Goal: Task Accomplishment & Management: Use online tool/utility

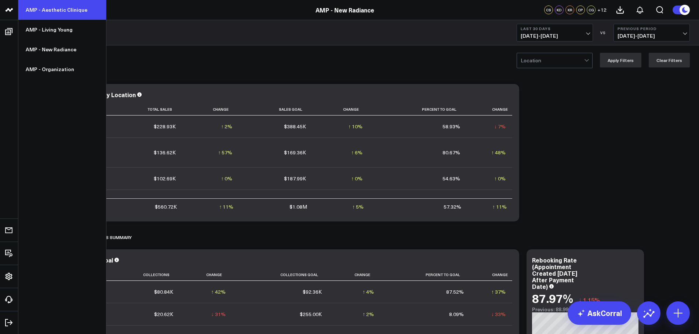
click at [54, 14] on link "AMP - Aesthetic Clinique" at bounding box center [62, 10] width 88 height 20
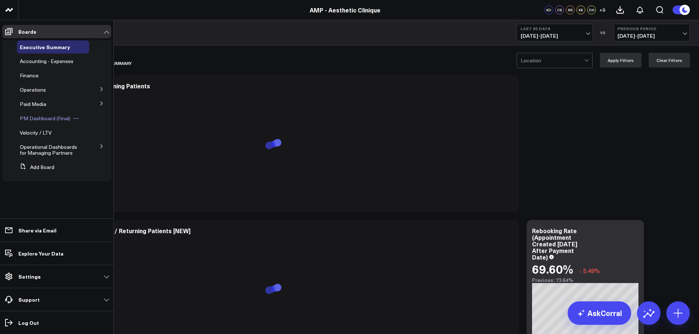
click at [32, 117] on span "PM Dashboard (Final)" at bounding box center [45, 118] width 51 height 7
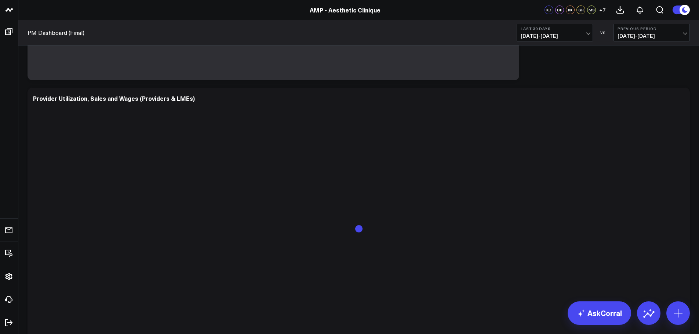
scroll to position [294, 0]
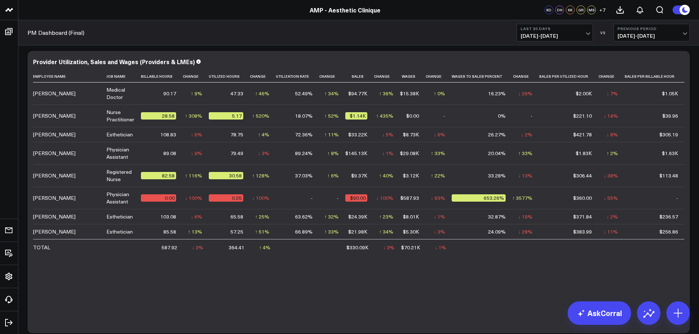
click at [557, 31] on button "Last 30 Days [DATE] - [DATE]" at bounding box center [555, 33] width 76 height 18
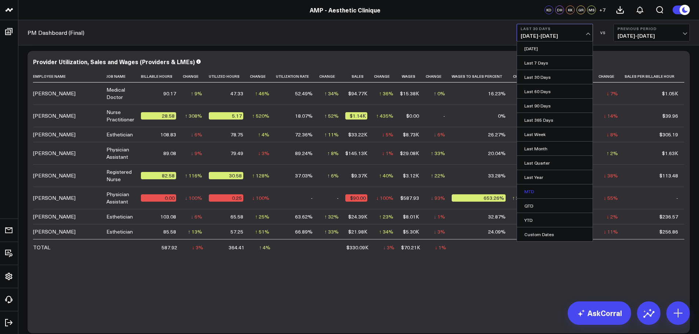
click at [531, 194] on link "MTD" at bounding box center [555, 192] width 76 height 14
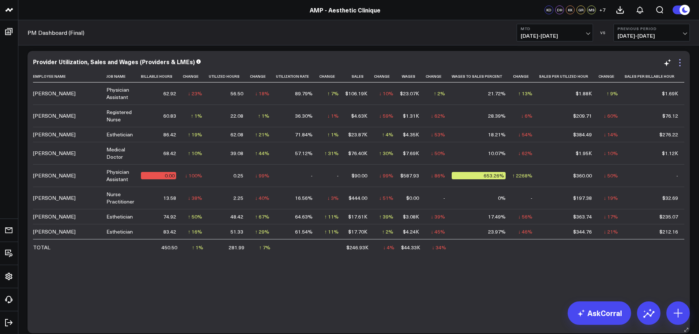
click at [682, 64] on icon at bounding box center [679, 62] width 9 height 9
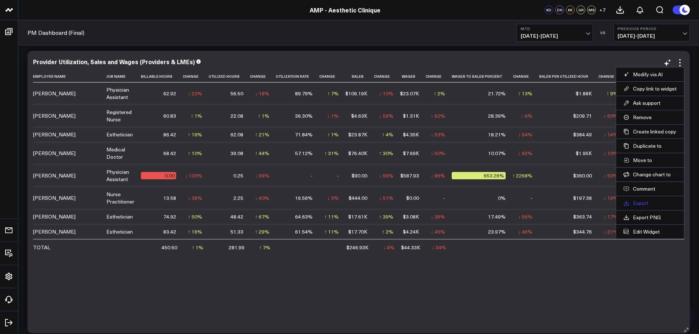
click at [643, 205] on link "Export" at bounding box center [649, 203] width 53 height 7
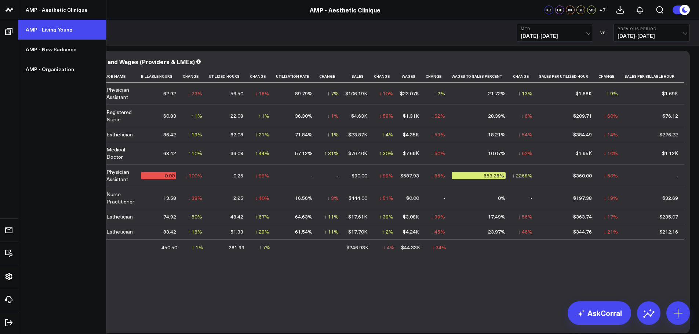
click at [48, 27] on link "AMP - Living Young" at bounding box center [62, 30] width 88 height 20
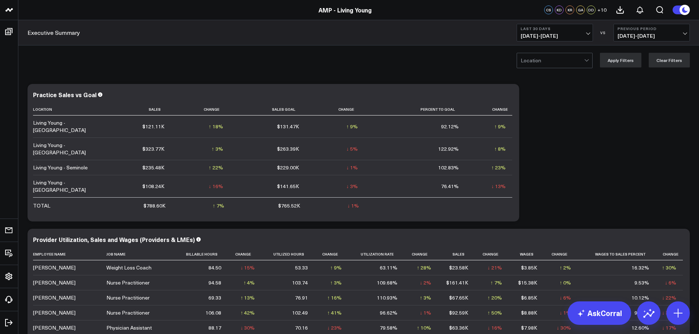
click at [551, 33] on span "08/25/25 - 09/23/25" at bounding box center [555, 36] width 68 height 6
click at [529, 188] on link "MTD" at bounding box center [555, 192] width 76 height 14
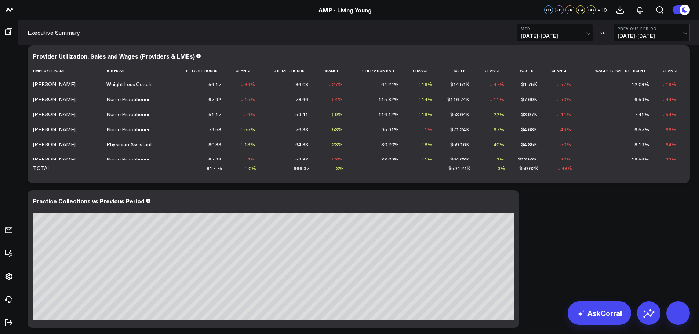
scroll to position [110, 0]
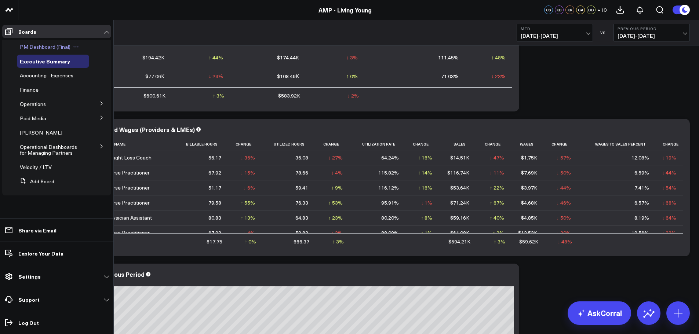
click at [39, 47] on span "PM Dashboard (Final)" at bounding box center [45, 46] width 51 height 7
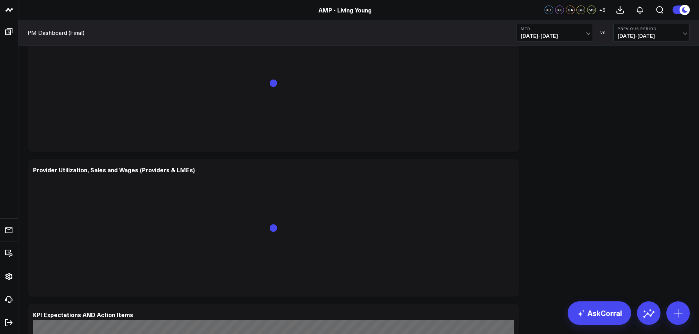
scroll to position [404, 0]
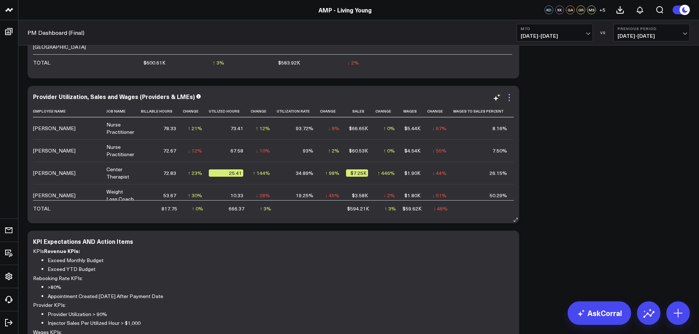
click at [510, 100] on icon at bounding box center [509, 97] width 9 height 9
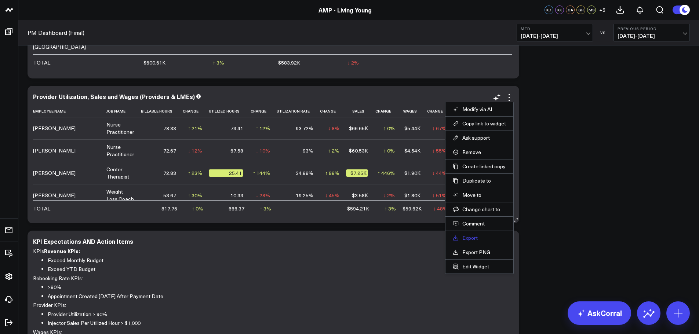
click at [467, 240] on link "Export" at bounding box center [479, 238] width 53 height 7
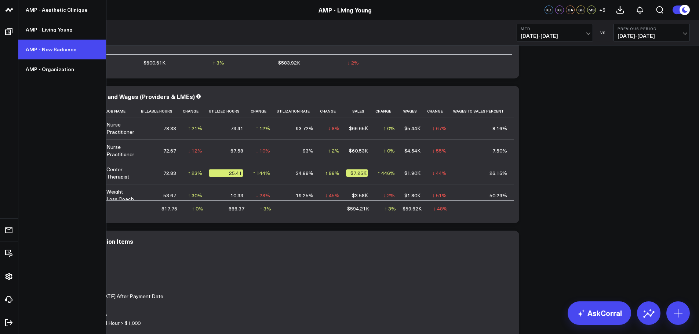
click at [48, 46] on link "AMP - New Radiance" at bounding box center [62, 50] width 88 height 20
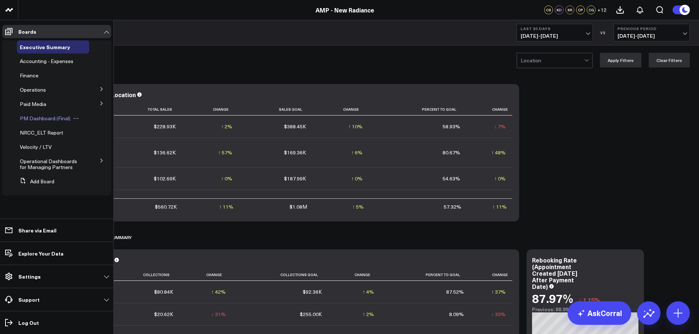
click at [41, 118] on span "PM Dashboard (Final)" at bounding box center [45, 118] width 51 height 7
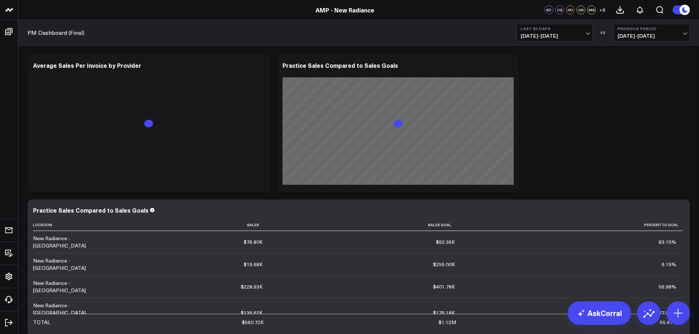
click at [564, 35] on span "08/25/25 - 09/23/25" at bounding box center [555, 36] width 68 height 6
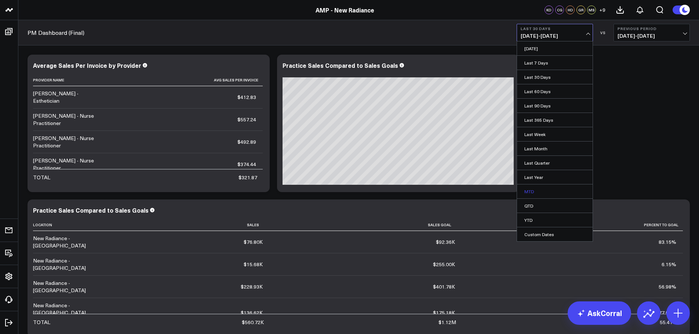
click at [531, 191] on link "MTD" at bounding box center [555, 192] width 76 height 14
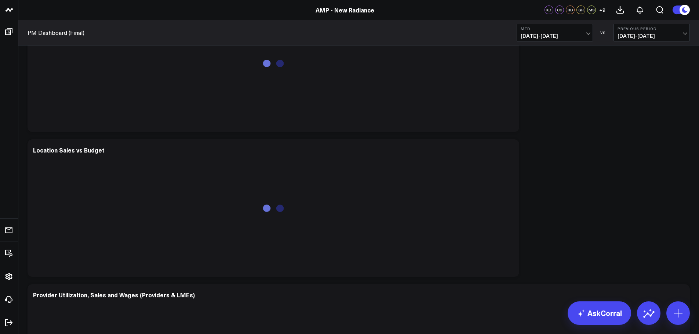
scroll to position [844, 0]
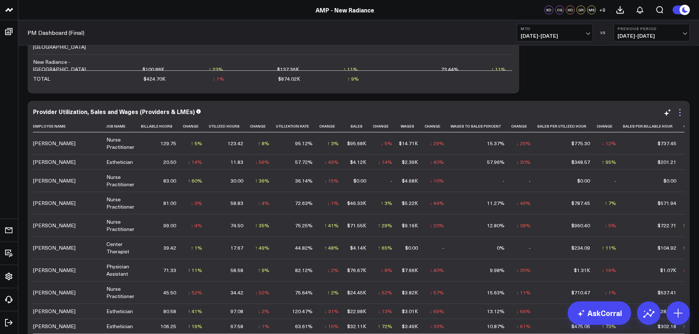
click at [682, 113] on icon at bounding box center [679, 112] width 9 height 9
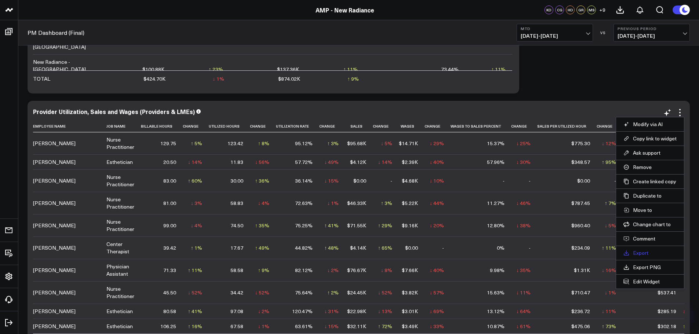
click at [639, 256] on link "Export" at bounding box center [649, 253] width 53 height 7
